Goal: Check status: Check status

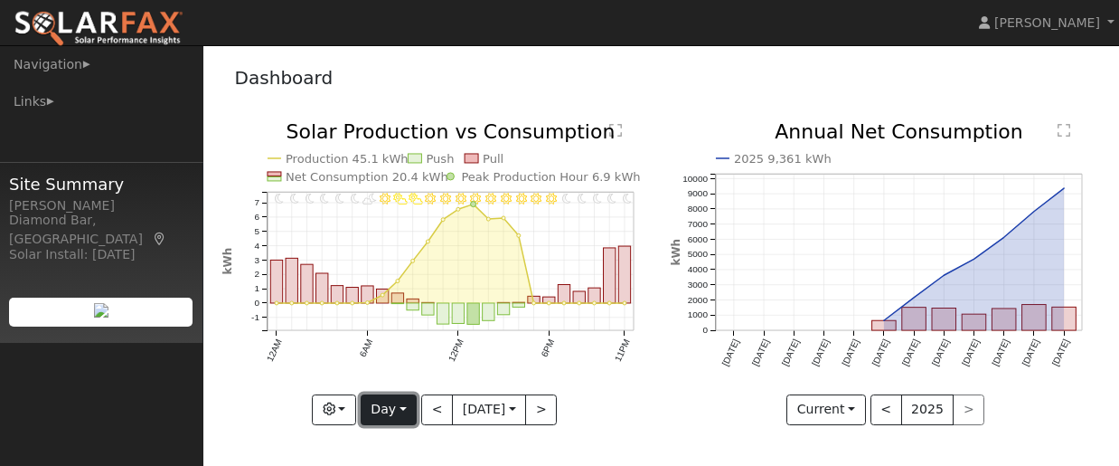
click at [406, 415] on button "Day" at bounding box center [389, 409] width 56 height 31
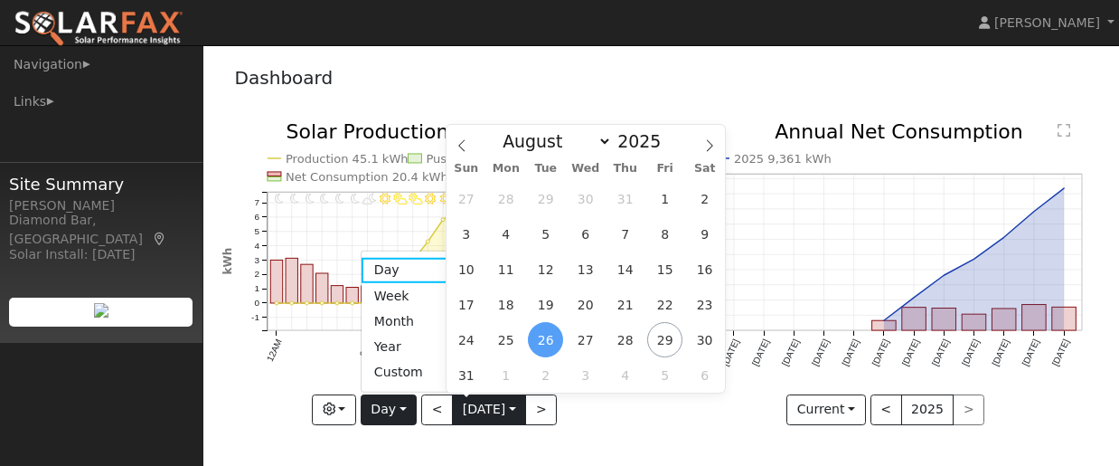
click at [515, 414] on input "[DATE]" at bounding box center [489, 409] width 72 height 29
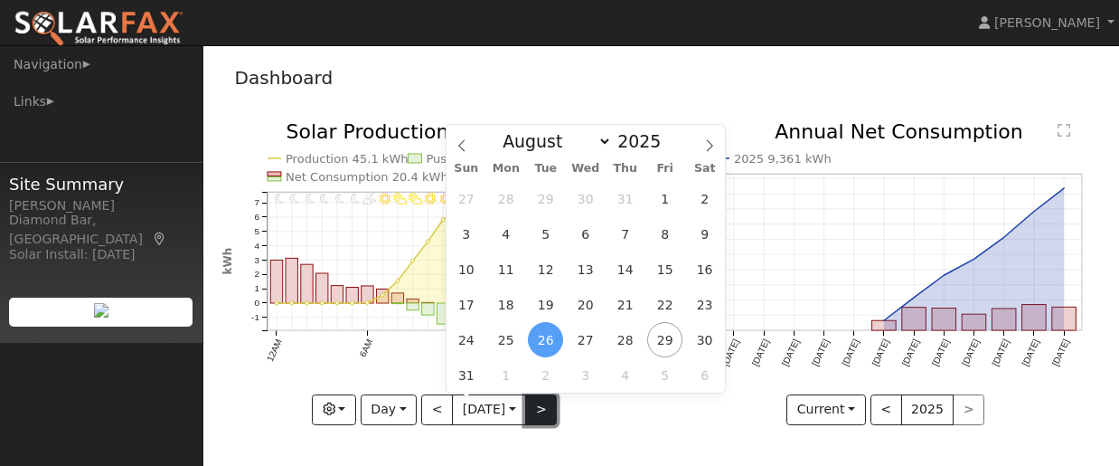
click at [543, 411] on button ">" at bounding box center [541, 409] width 32 height 31
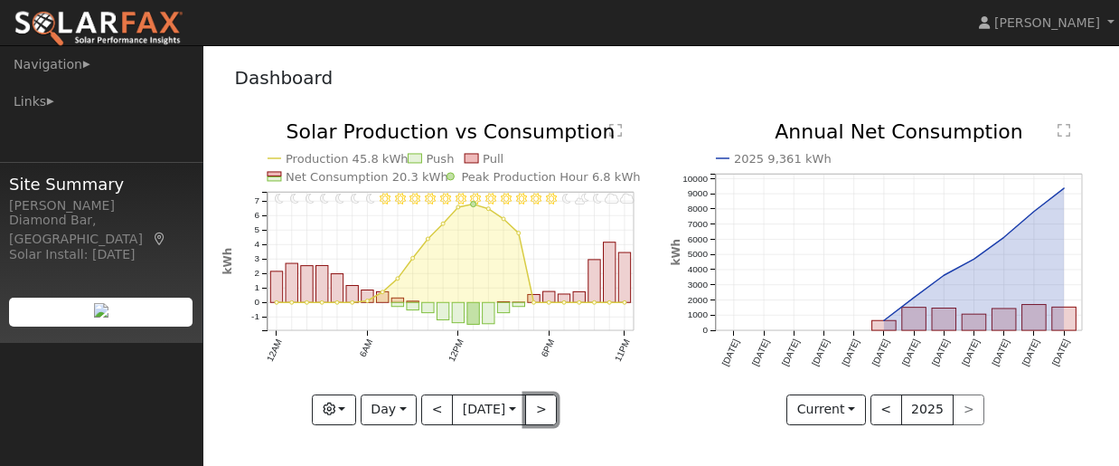
click at [543, 412] on button ">" at bounding box center [541, 409] width 32 height 31
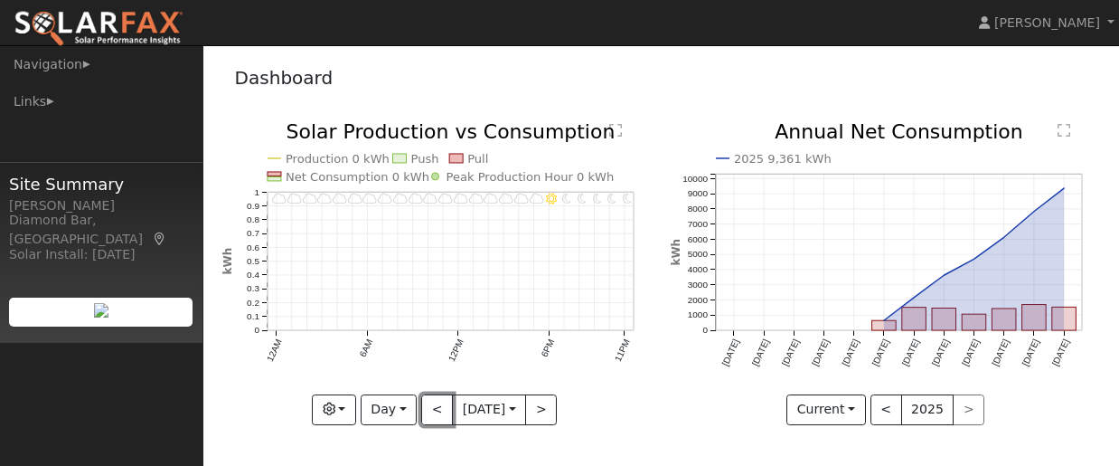
click at [434, 412] on button "<" at bounding box center [437, 409] width 32 height 31
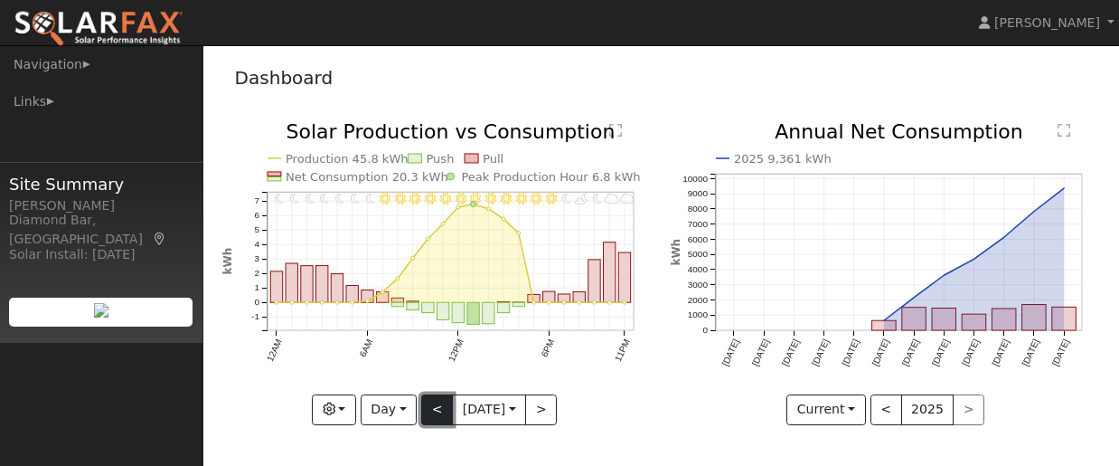
click at [430, 413] on button "<" at bounding box center [437, 409] width 32 height 31
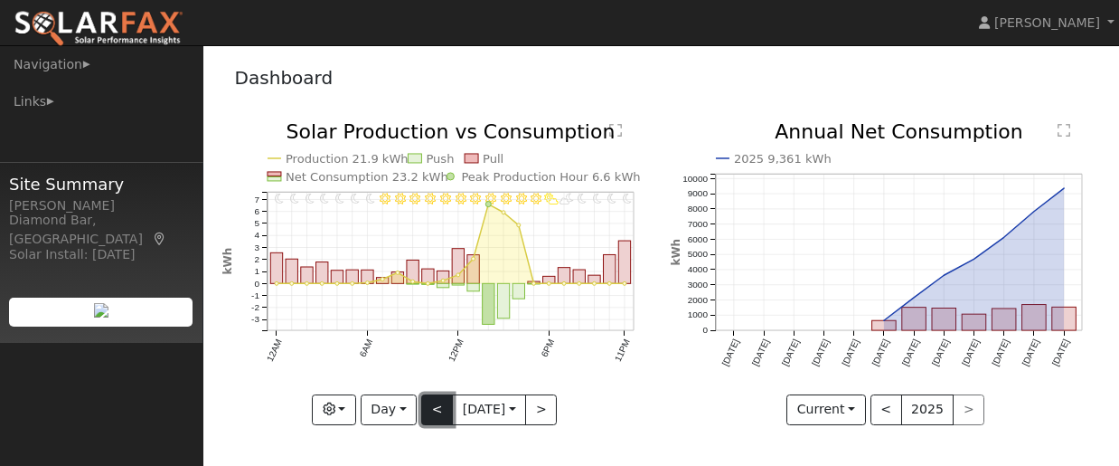
click at [434, 415] on button "<" at bounding box center [437, 409] width 32 height 31
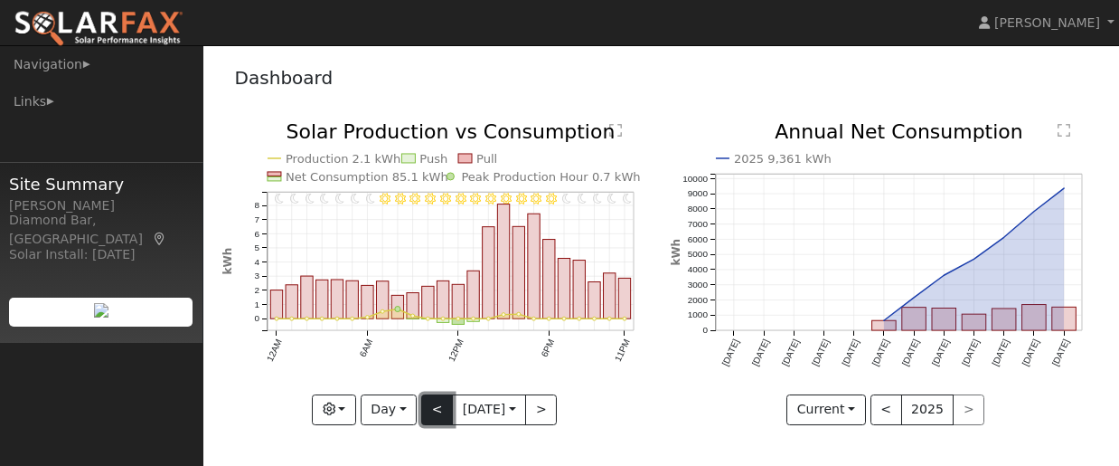
click at [438, 415] on button "<" at bounding box center [437, 409] width 32 height 31
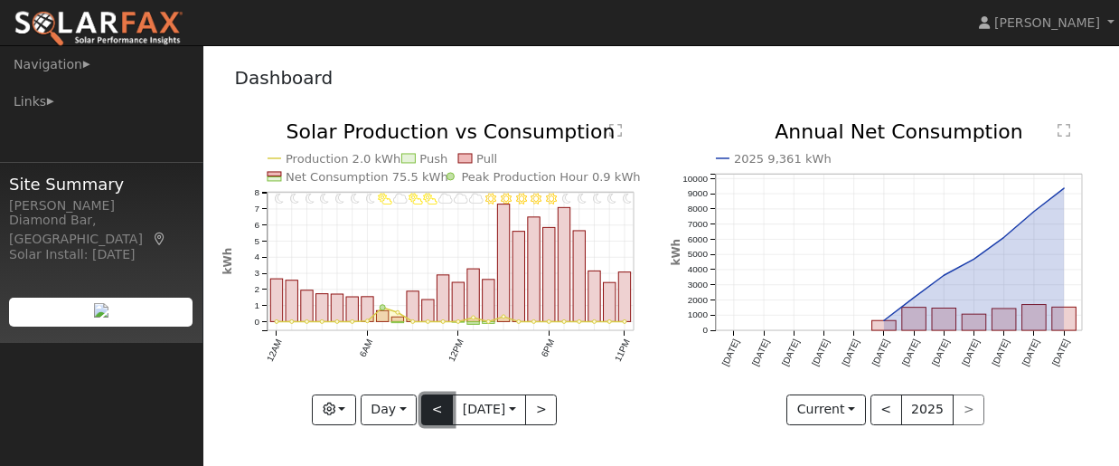
click at [429, 414] on button "<" at bounding box center [437, 409] width 32 height 31
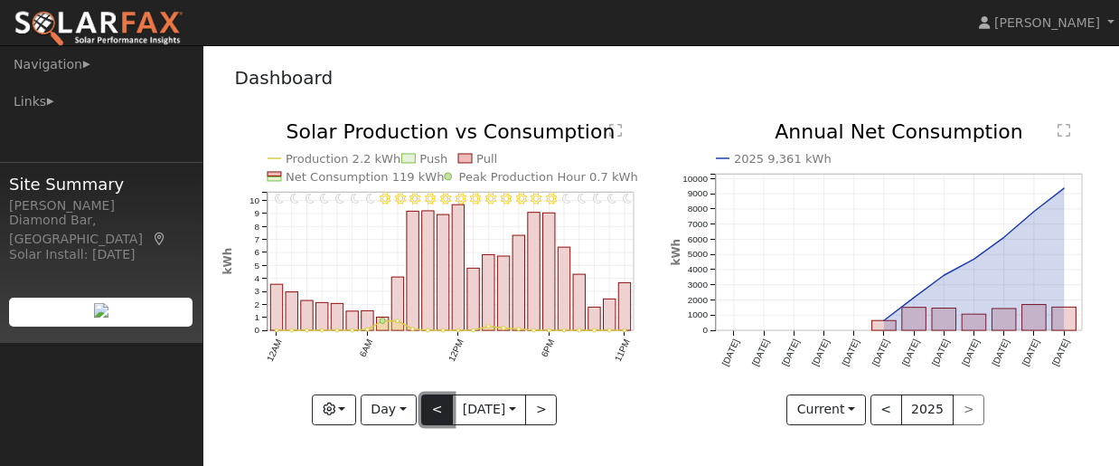
click at [429, 414] on button "<" at bounding box center [437, 409] width 32 height 31
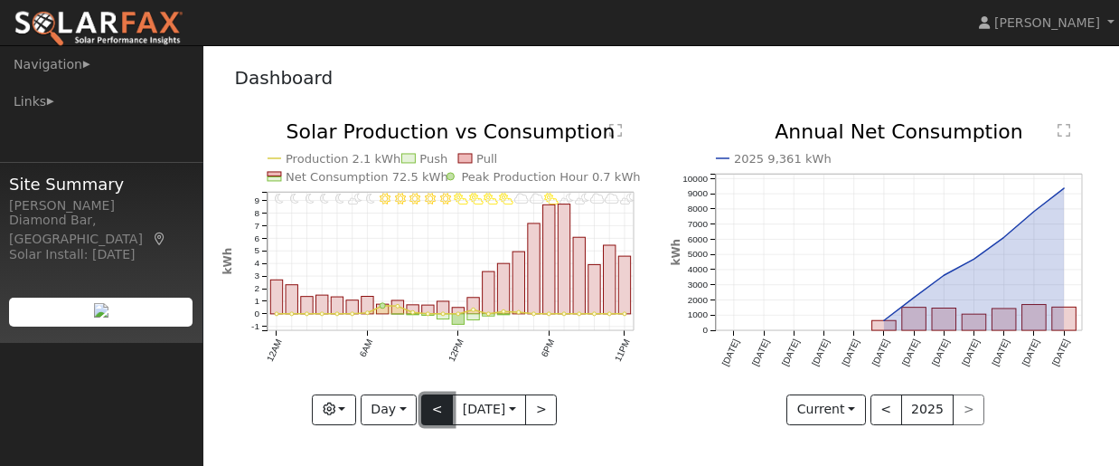
click at [434, 416] on button "<" at bounding box center [437, 409] width 32 height 31
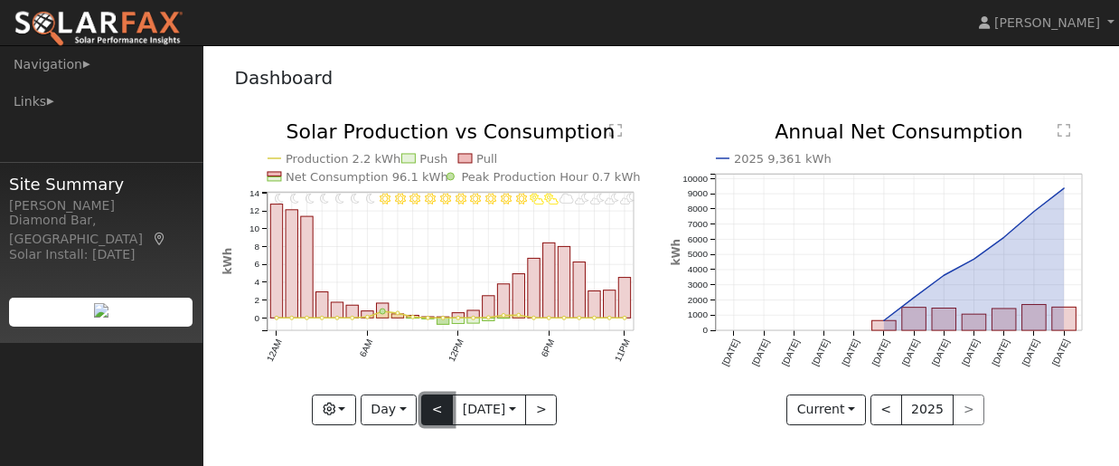
click at [434, 416] on button "<" at bounding box center [437, 409] width 32 height 31
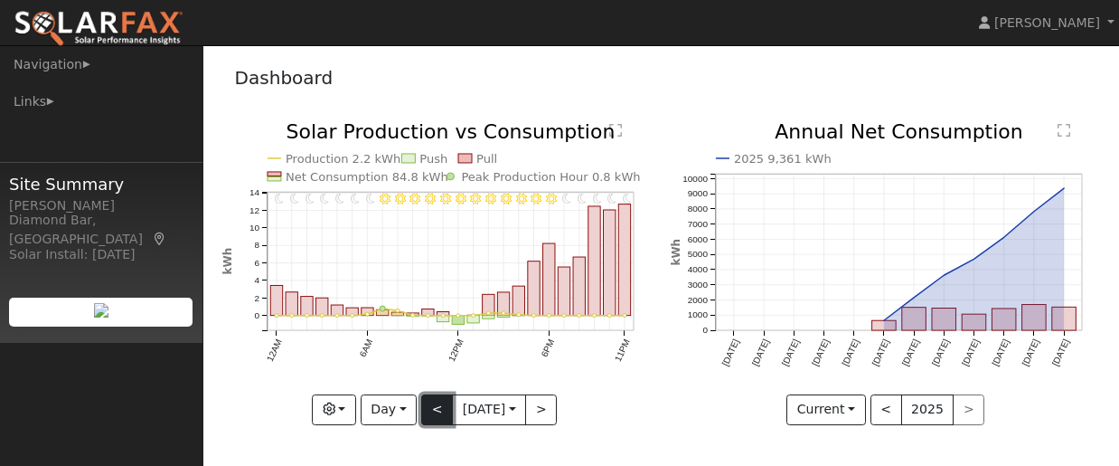
click at [434, 416] on button "<" at bounding box center [437, 409] width 32 height 31
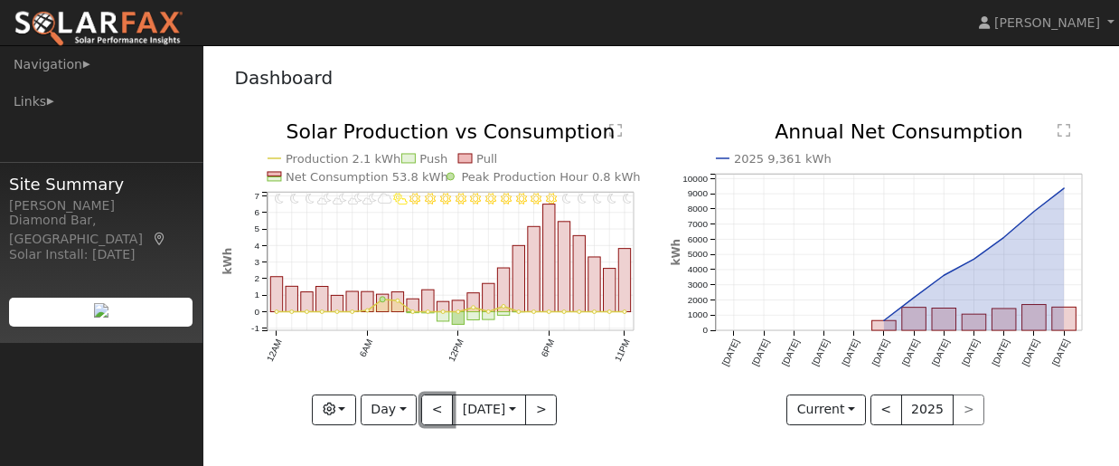
click at [435, 416] on button "<" at bounding box center [437, 409] width 32 height 31
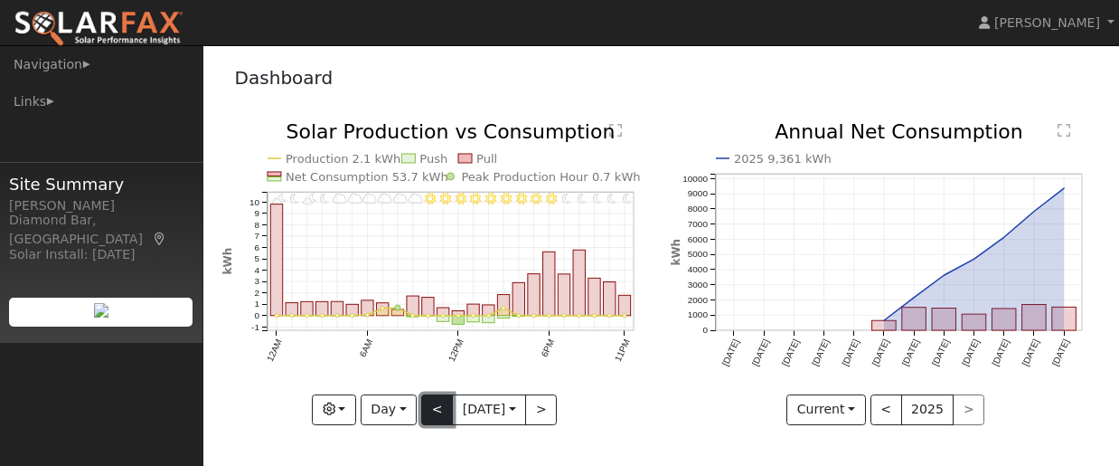
click at [437, 418] on button "<" at bounding box center [437, 409] width 32 height 31
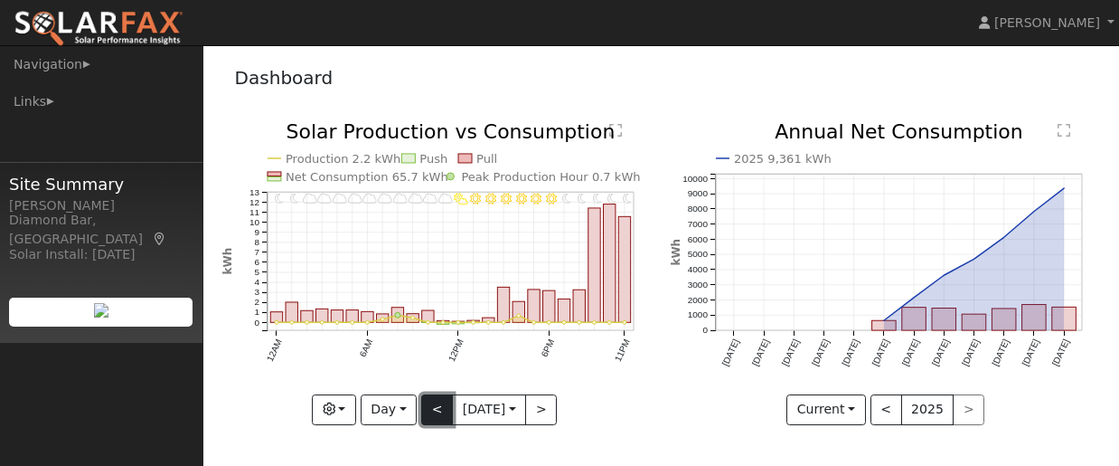
click at [438, 419] on button "<" at bounding box center [437, 409] width 32 height 31
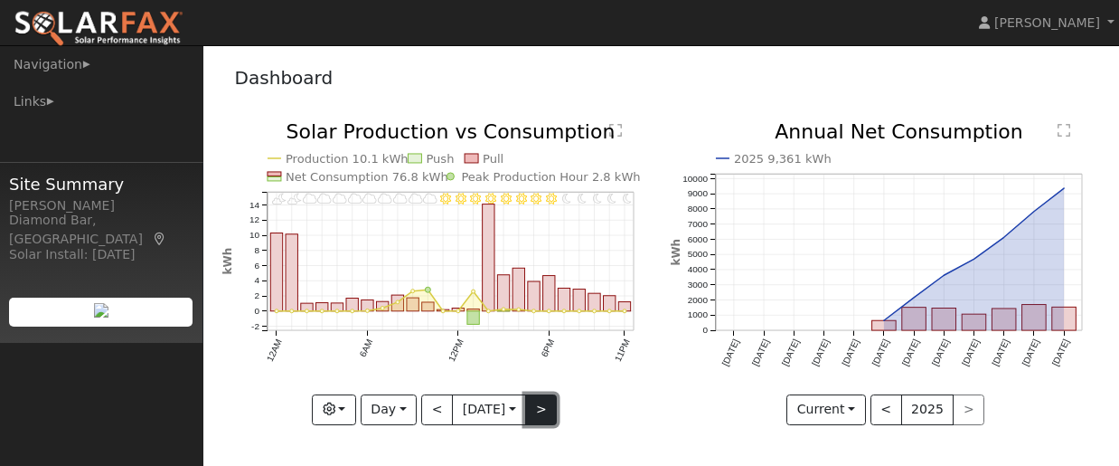
click at [545, 409] on button ">" at bounding box center [541, 409] width 32 height 31
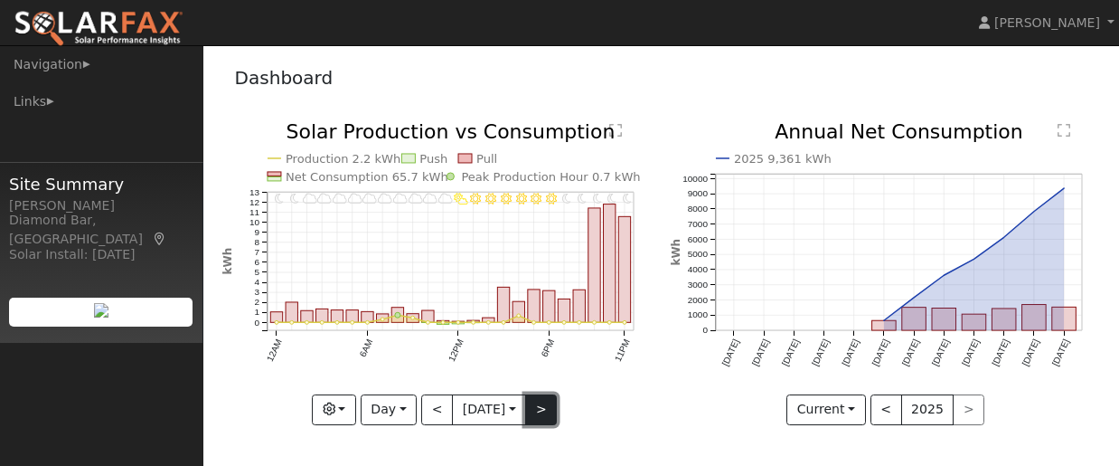
click at [540, 409] on button ">" at bounding box center [541, 409] width 32 height 31
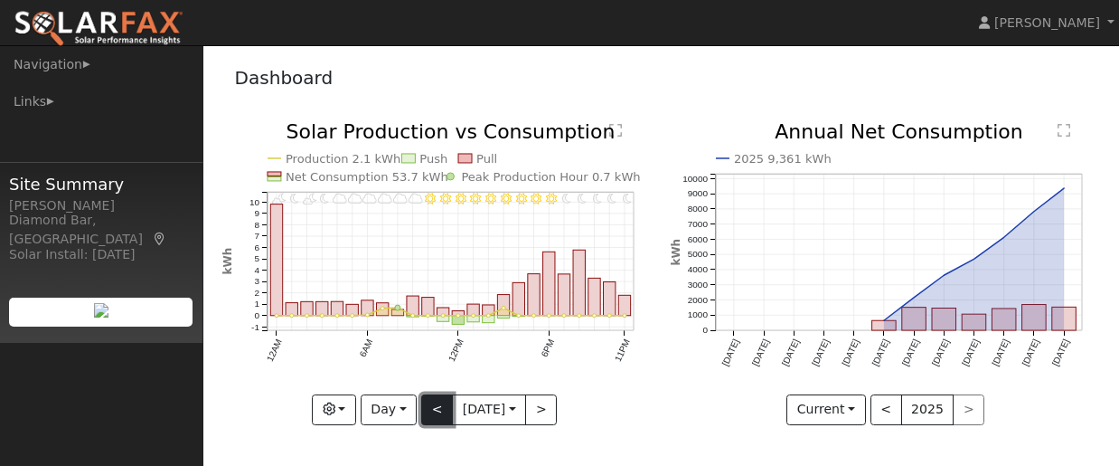
click at [436, 418] on button "<" at bounding box center [437, 409] width 32 height 31
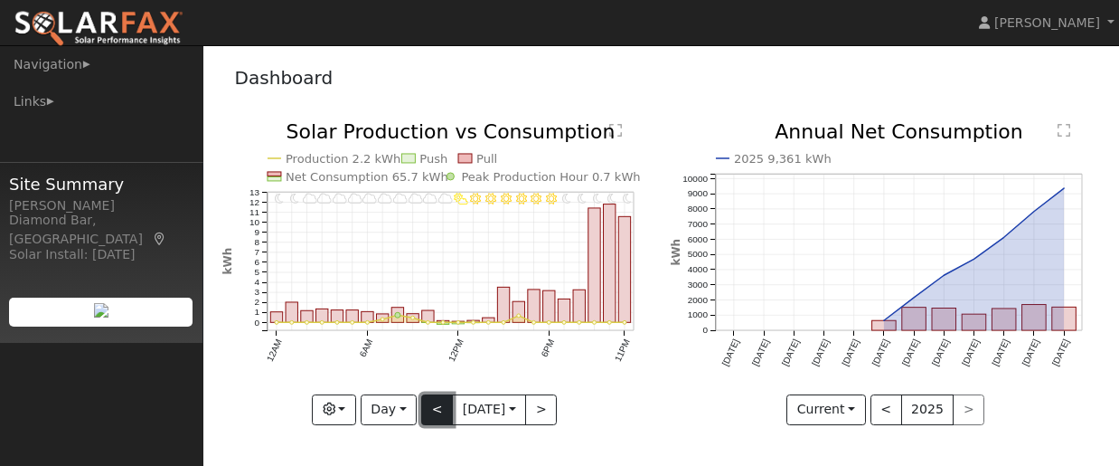
click at [436, 418] on button "<" at bounding box center [437, 409] width 32 height 31
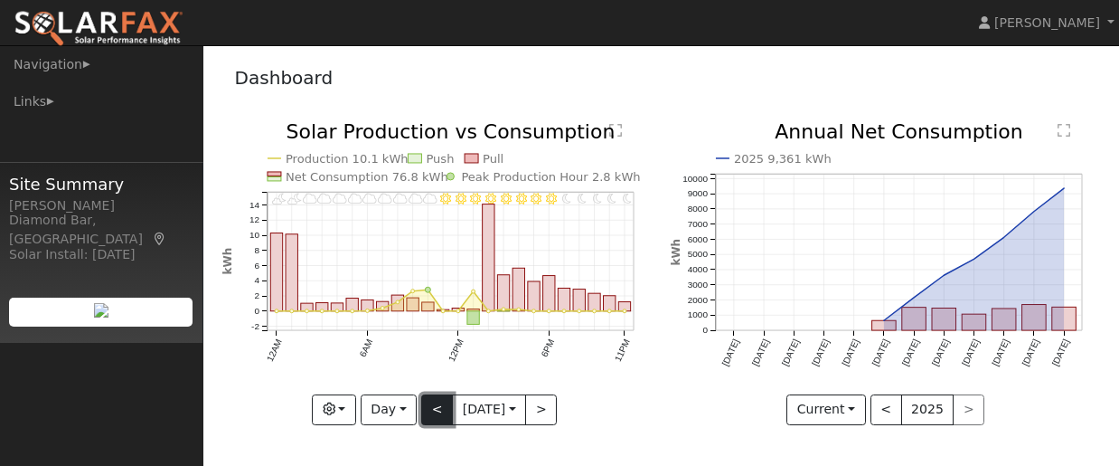
click at [436, 418] on button "<" at bounding box center [437, 409] width 32 height 31
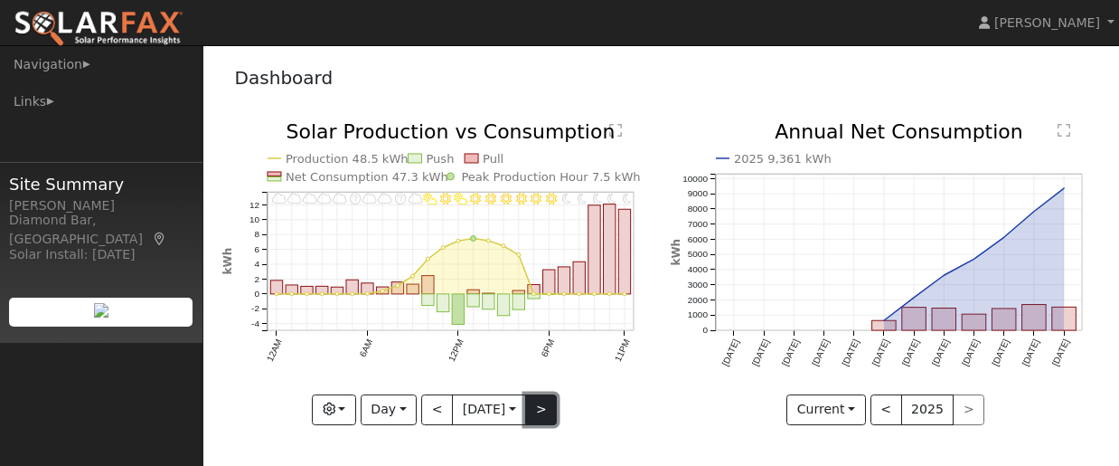
click at [541, 410] on button ">" at bounding box center [541, 409] width 32 height 31
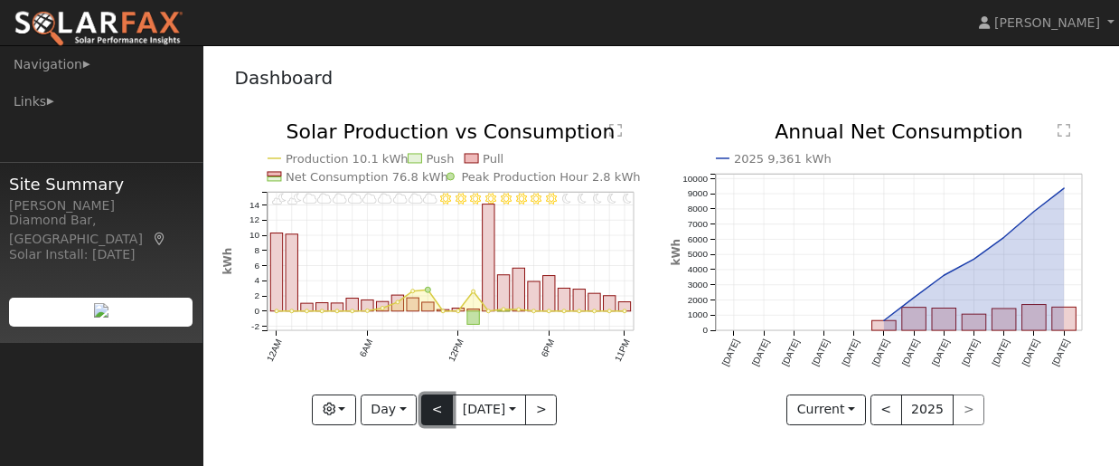
click at [442, 411] on button "<" at bounding box center [437, 409] width 32 height 31
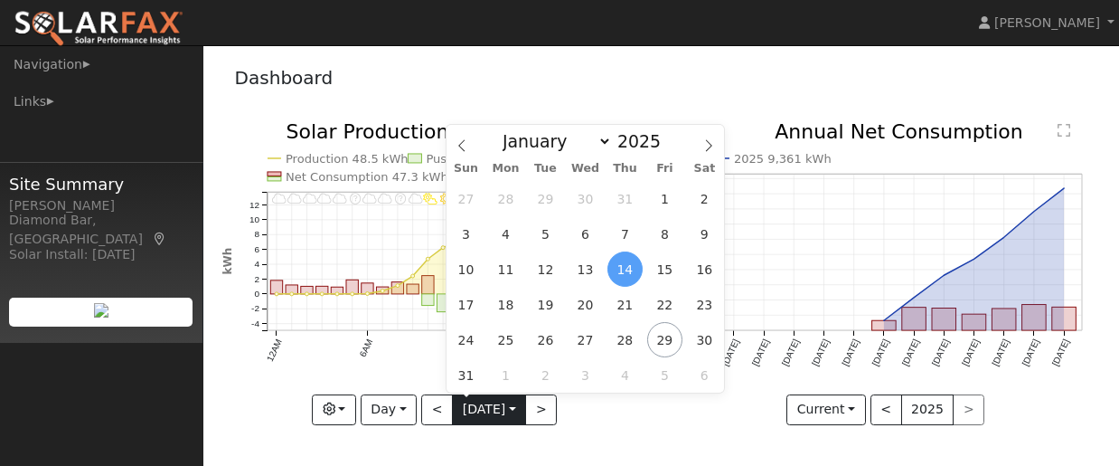
click at [453, 411] on input "[DATE]" at bounding box center [489, 409] width 72 height 29
click at [439, 414] on button "<" at bounding box center [437, 409] width 32 height 31
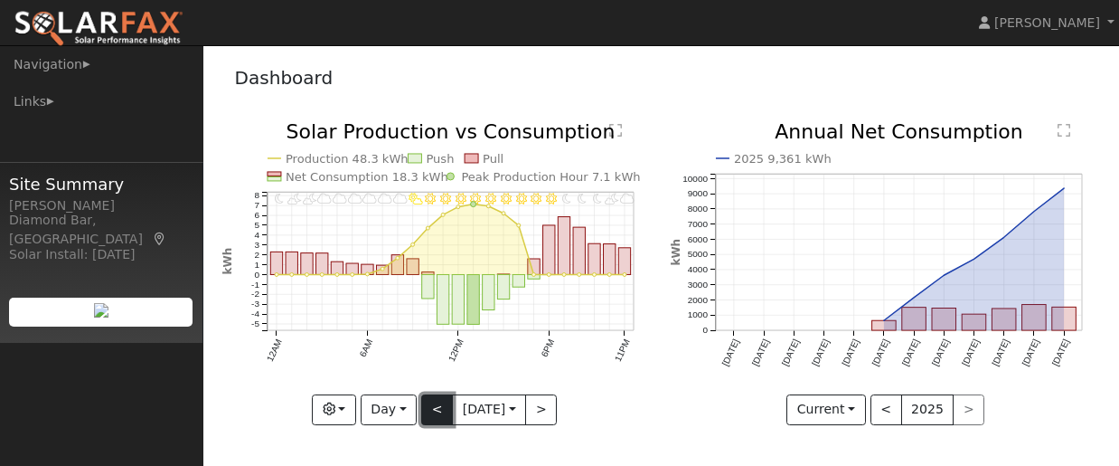
click at [434, 416] on button "<" at bounding box center [437, 409] width 32 height 31
type input "[DATE]"
